Goal: Find specific page/section: Find specific page/section

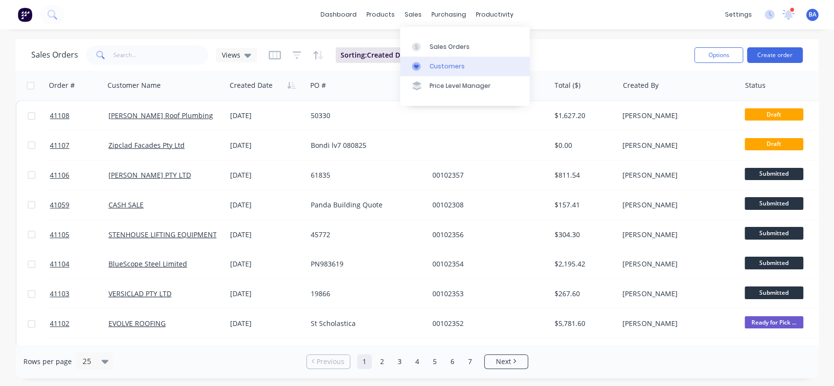
click at [435, 62] on div "Customers" at bounding box center [446, 66] width 35 height 9
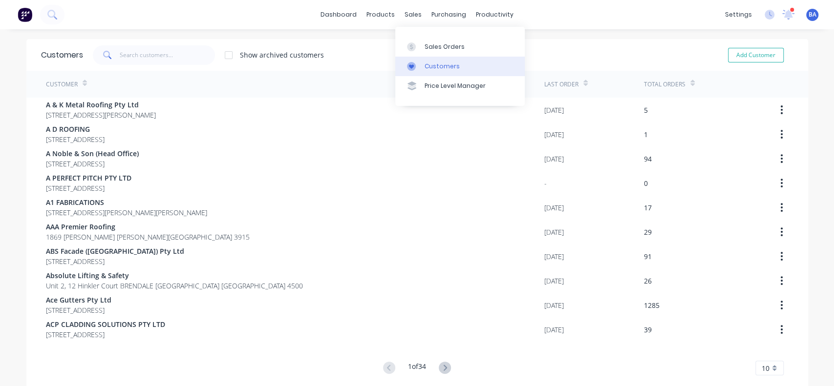
click at [426, 64] on div "Customers" at bounding box center [442, 66] width 35 height 9
click at [195, 57] on input "text" at bounding box center [167, 55] width 95 height 20
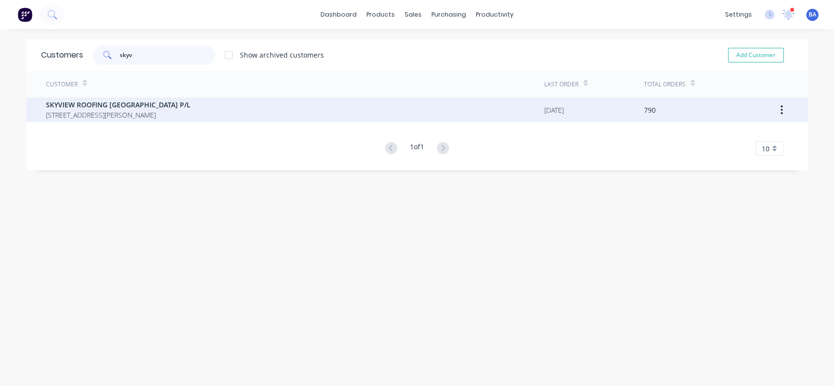
type input "skyv"
click at [74, 103] on span "SKYVIEW ROOFING [GEOGRAPHIC_DATA] P/L" at bounding box center [118, 105] width 145 height 10
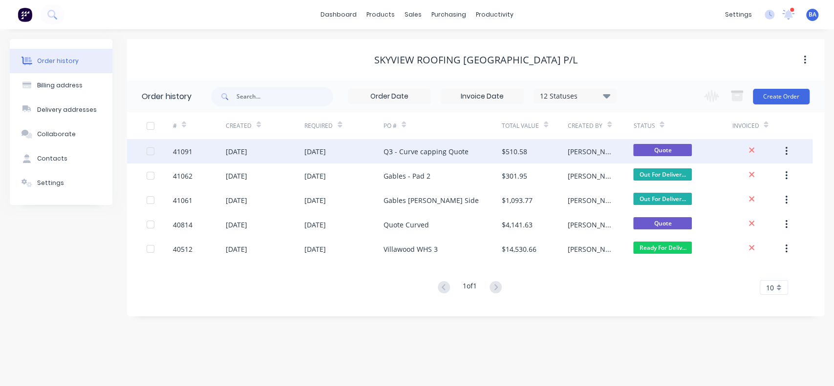
click at [448, 154] on div "Q3 - Curve capping Quote" at bounding box center [426, 152] width 85 height 10
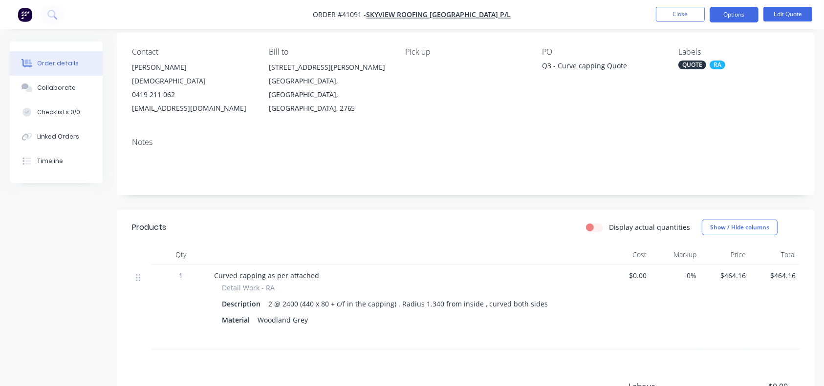
scroll to position [78, 0]
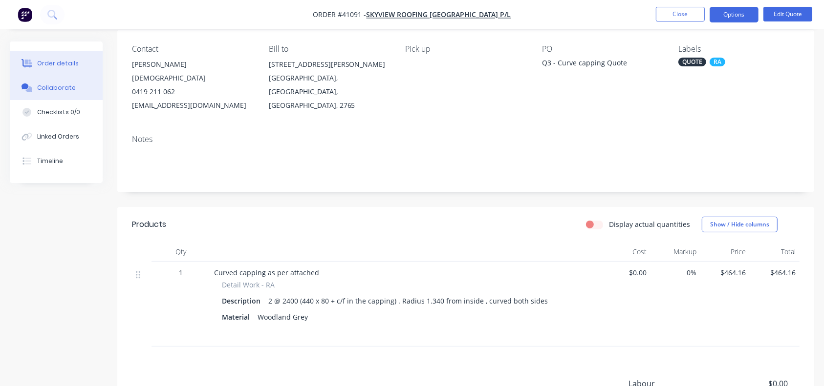
click at [57, 81] on button "Collaborate" at bounding box center [56, 88] width 93 height 24
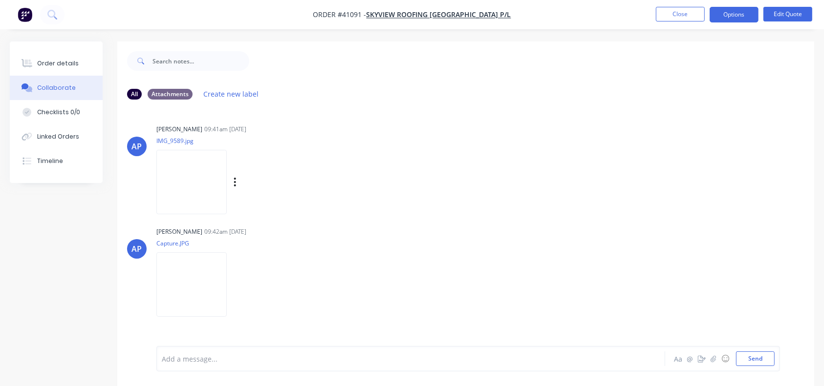
click at [191, 185] on img at bounding box center [191, 182] width 70 height 64
click at [207, 172] on img at bounding box center [191, 182] width 70 height 64
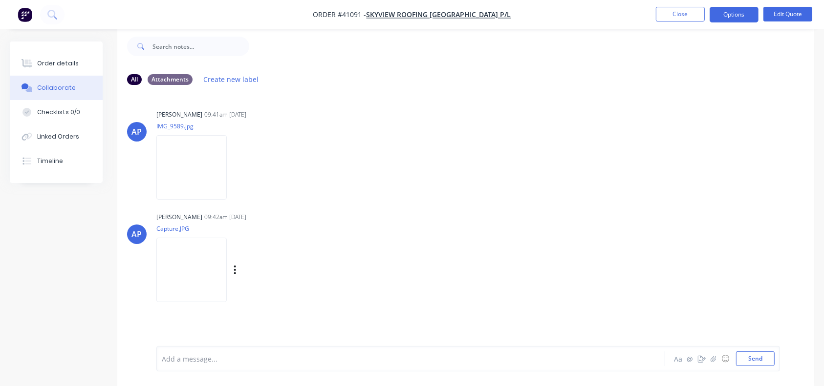
click at [175, 278] on img at bounding box center [191, 270] width 70 height 64
click at [71, 62] on div "Order details" at bounding box center [58, 63] width 42 height 9
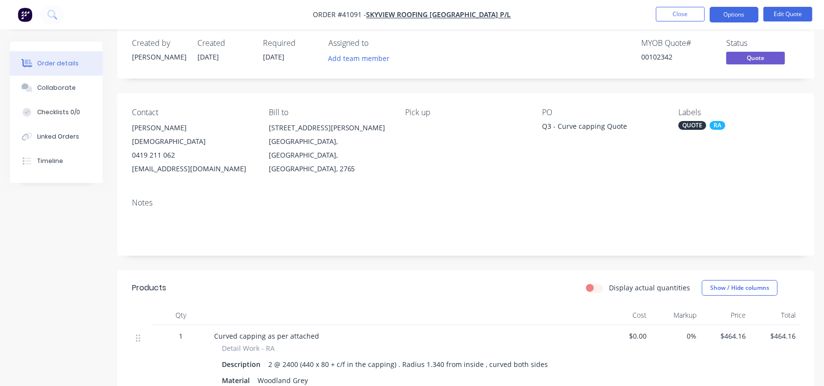
scroll to position [199, 0]
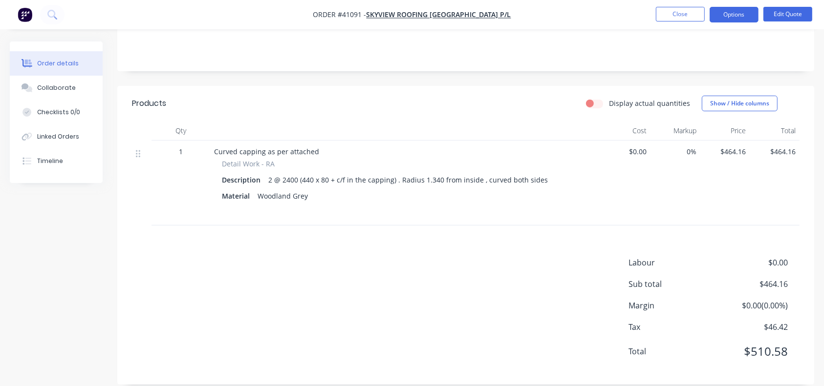
drag, startPoint x: 547, startPoint y: 165, endPoint x: 269, endPoint y: 162, distance: 278.0
click at [269, 173] on div "Description 2 @ 2400 (440 x 80 + c/f in the capping) . Radius 1.340 from inside…" at bounding box center [405, 180] width 367 height 14
copy div "2 @ 2400 (440 x 80 + c/f in the capping) . Radius 1.340 from inside , curved bo…"
click at [478, 205] on div at bounding box center [405, 212] width 367 height 14
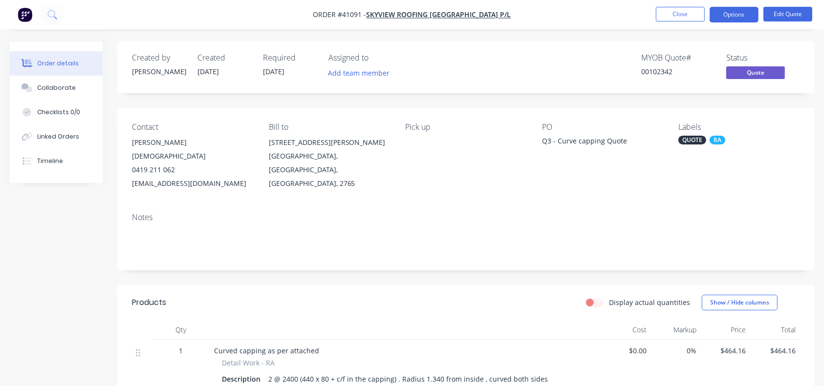
scroll to position [102, 0]
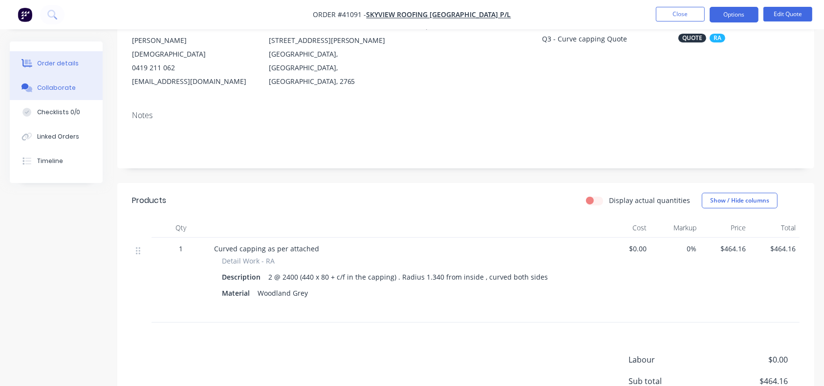
click at [53, 86] on div "Collaborate" at bounding box center [56, 88] width 39 height 9
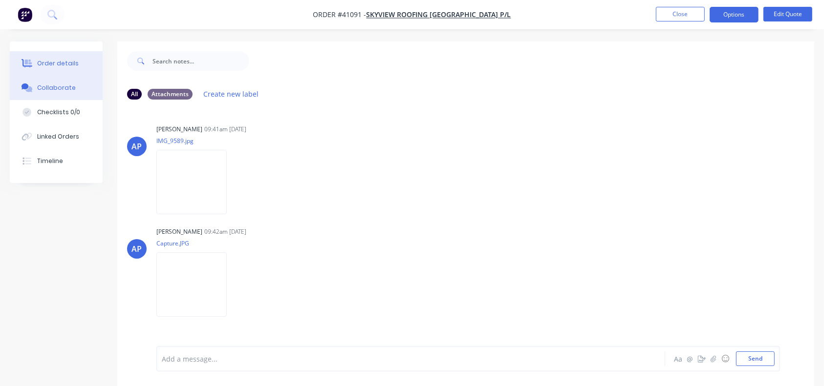
click at [58, 63] on div "Order details" at bounding box center [58, 63] width 42 height 9
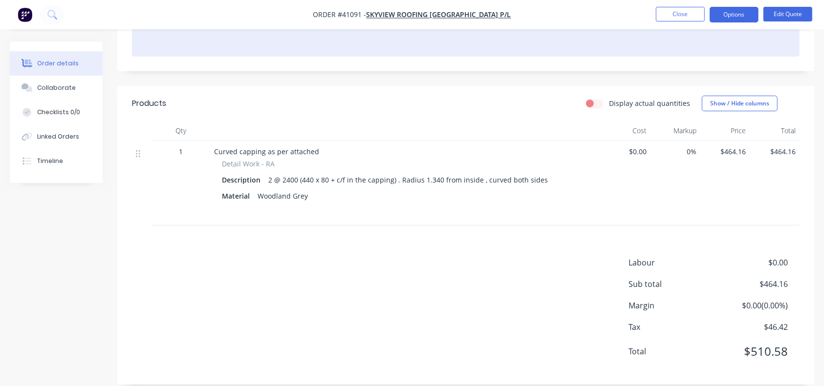
scroll to position [198, 0]
